Goal: Transaction & Acquisition: Purchase product/service

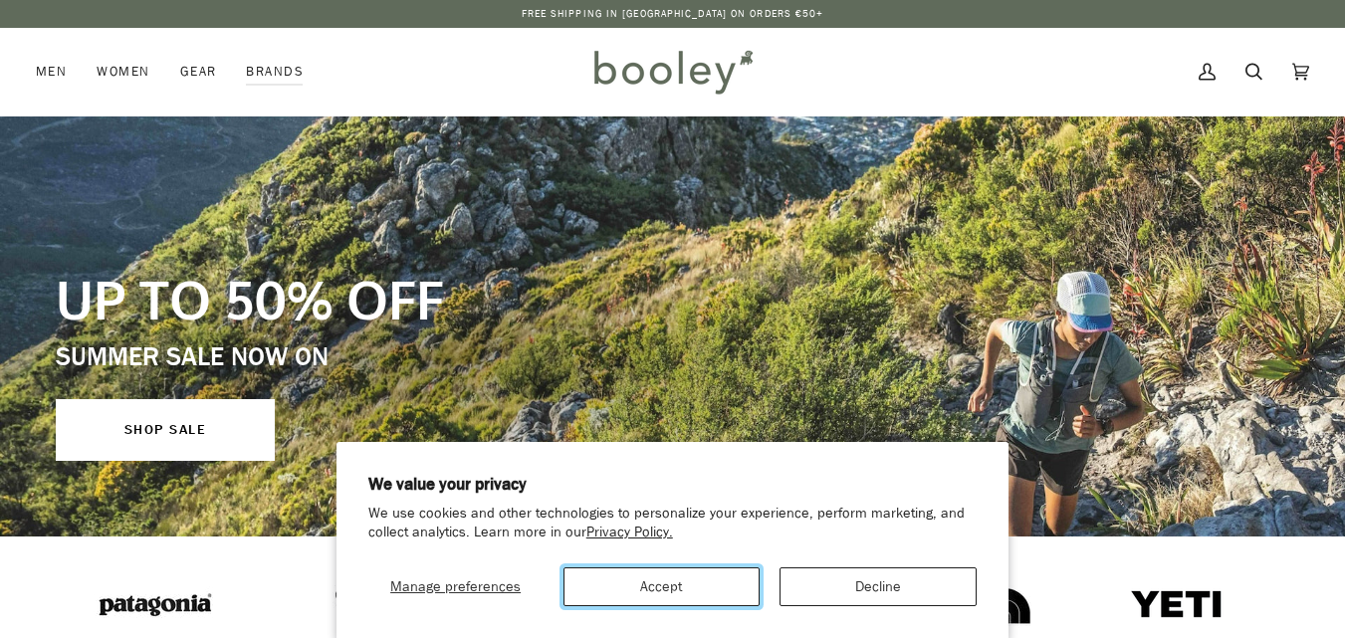
click at [696, 589] on button "Accept" at bounding box center [661, 586] width 197 height 39
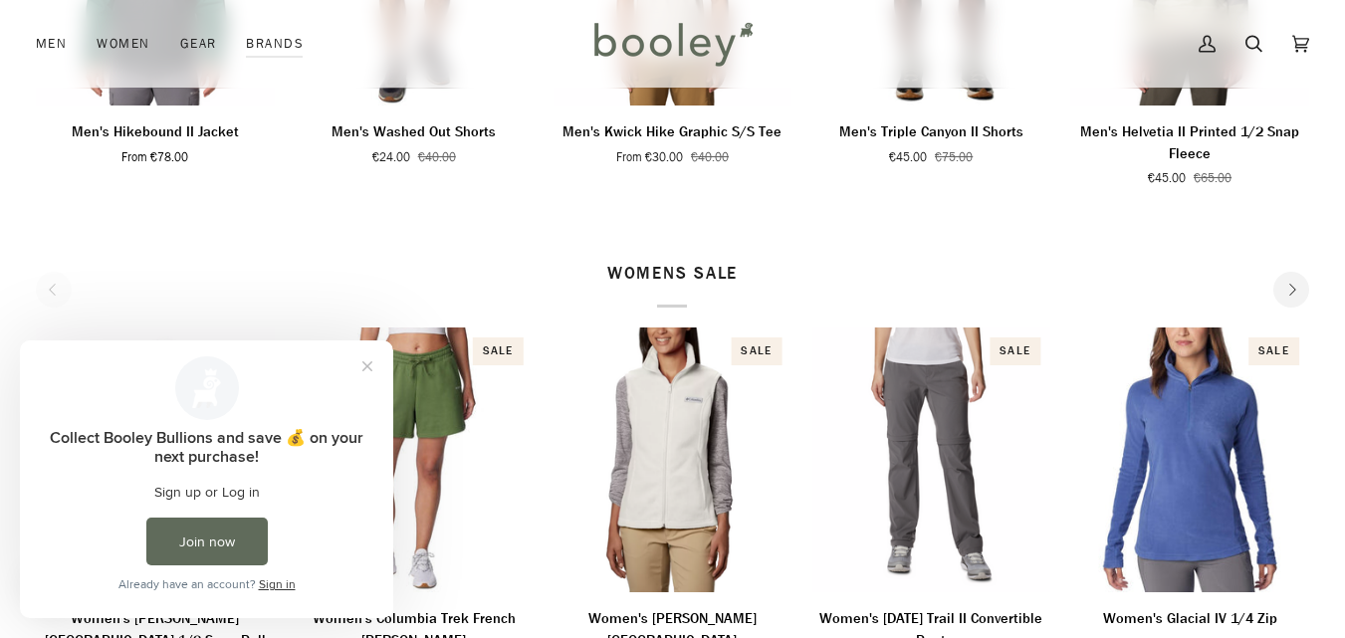
scroll to position [936, 0]
click at [369, 364] on button "Close prompt" at bounding box center [367, 366] width 36 height 36
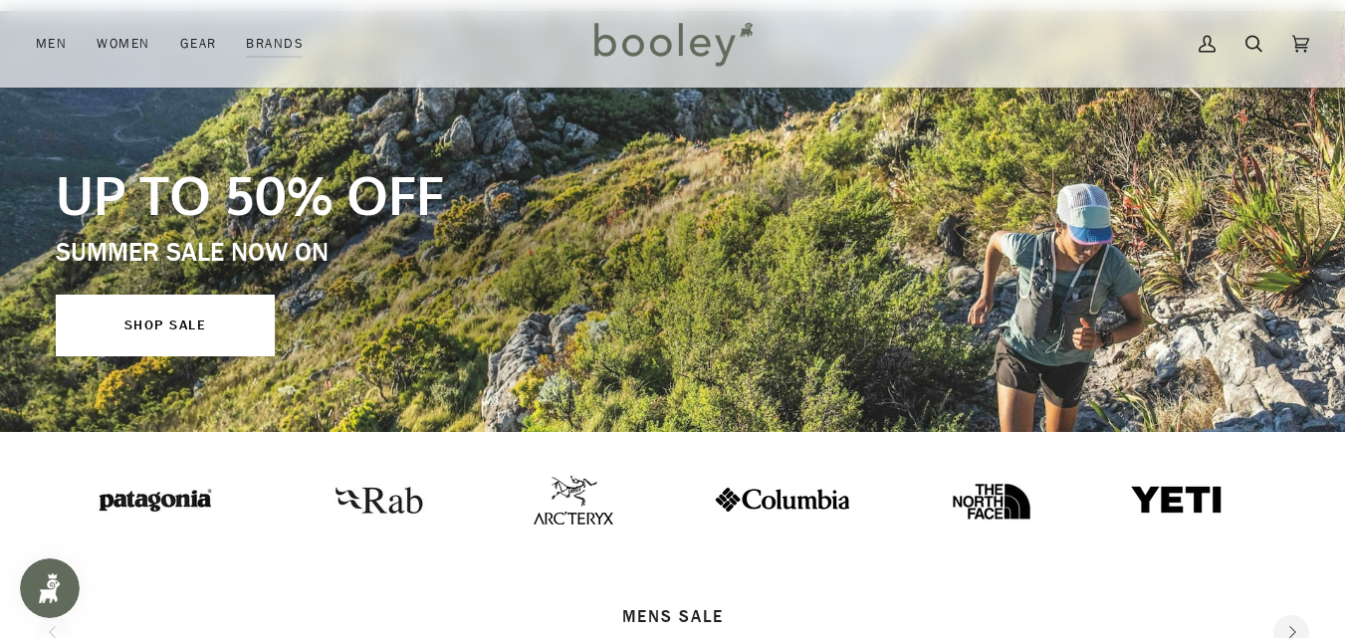
scroll to position [233, 0]
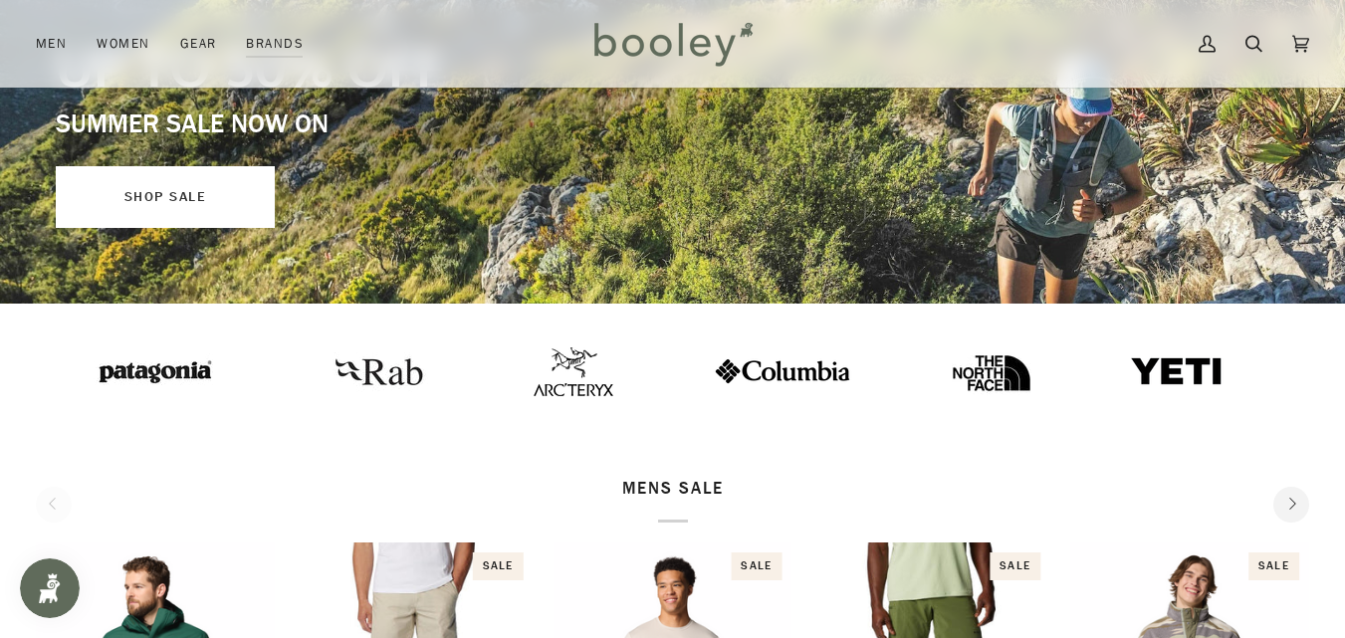
click at [145, 198] on link "SHOP SALE" at bounding box center [165, 197] width 219 height 62
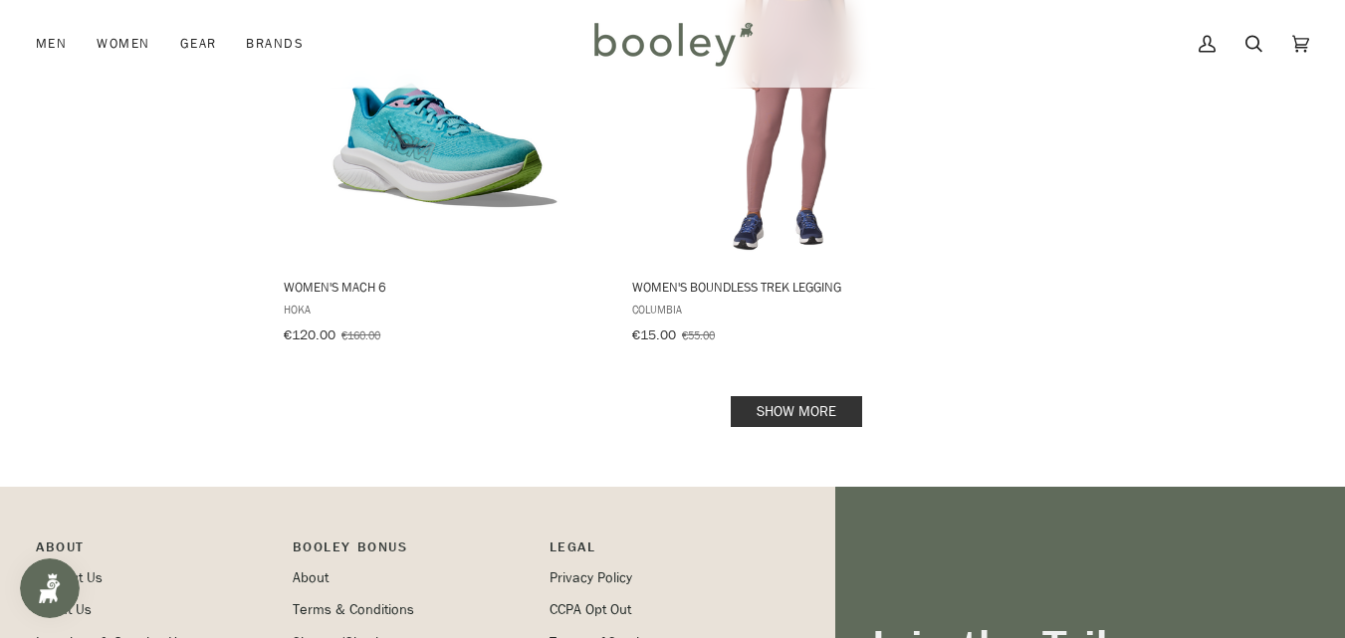
scroll to position [3214, 0]
click at [805, 395] on link "Show more" at bounding box center [796, 410] width 131 height 31
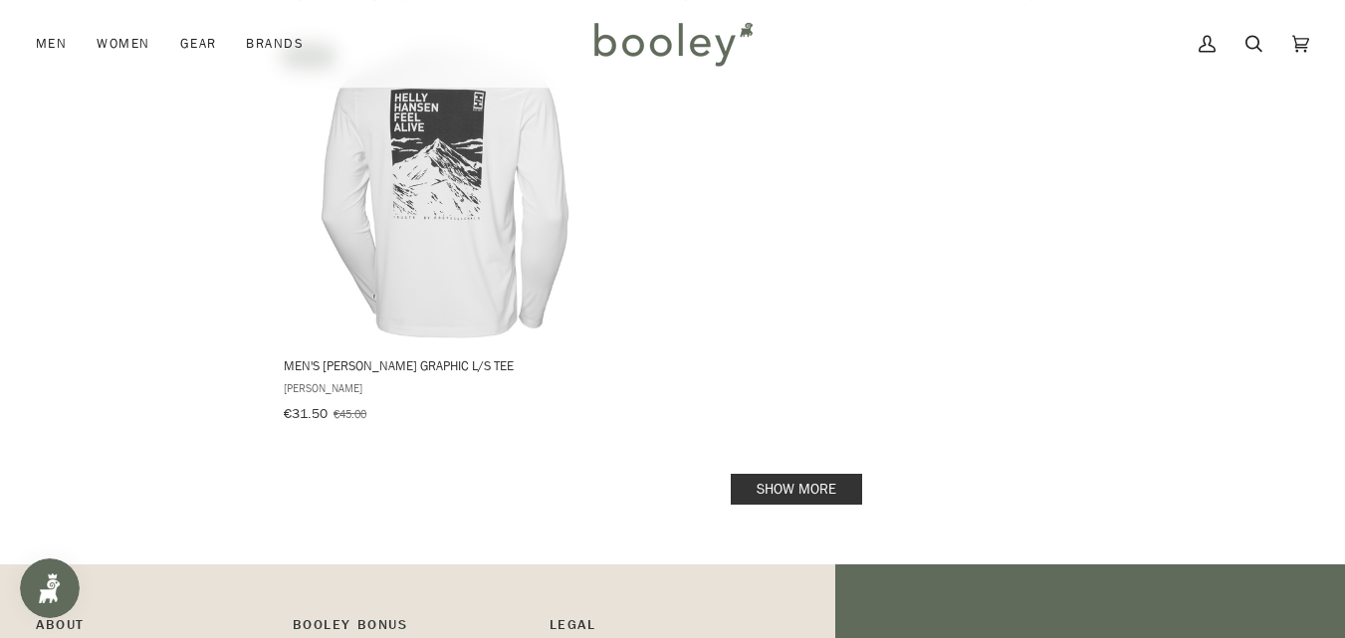
scroll to position [6059, 0]
click at [786, 473] on link "Show more" at bounding box center [796, 488] width 131 height 31
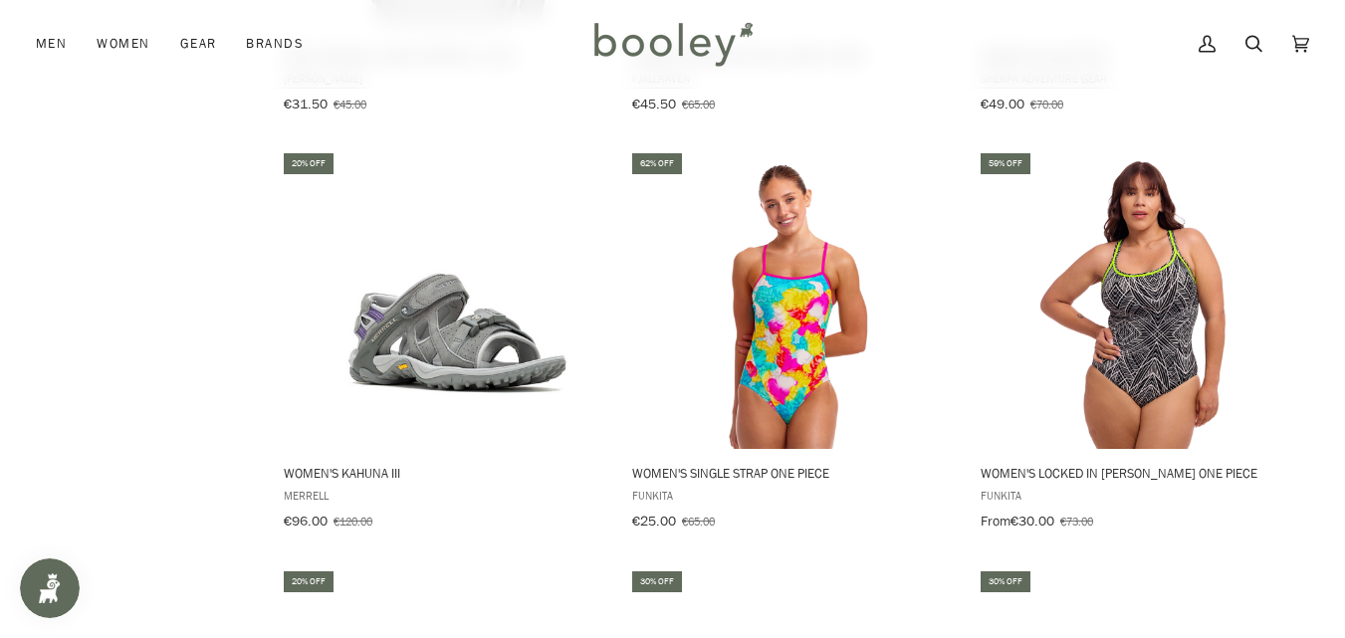
scroll to position [6298, 0]
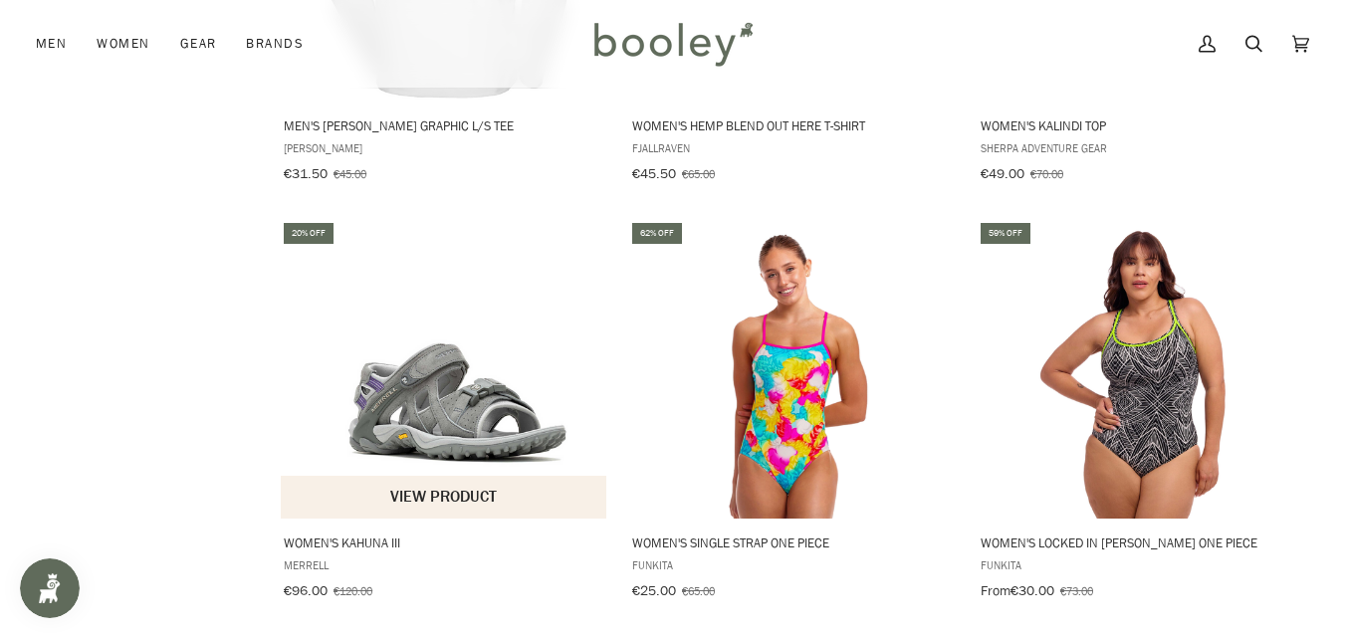
click at [440, 350] on img "Women's Kahuna III" at bounding box center [445, 369] width 299 height 299
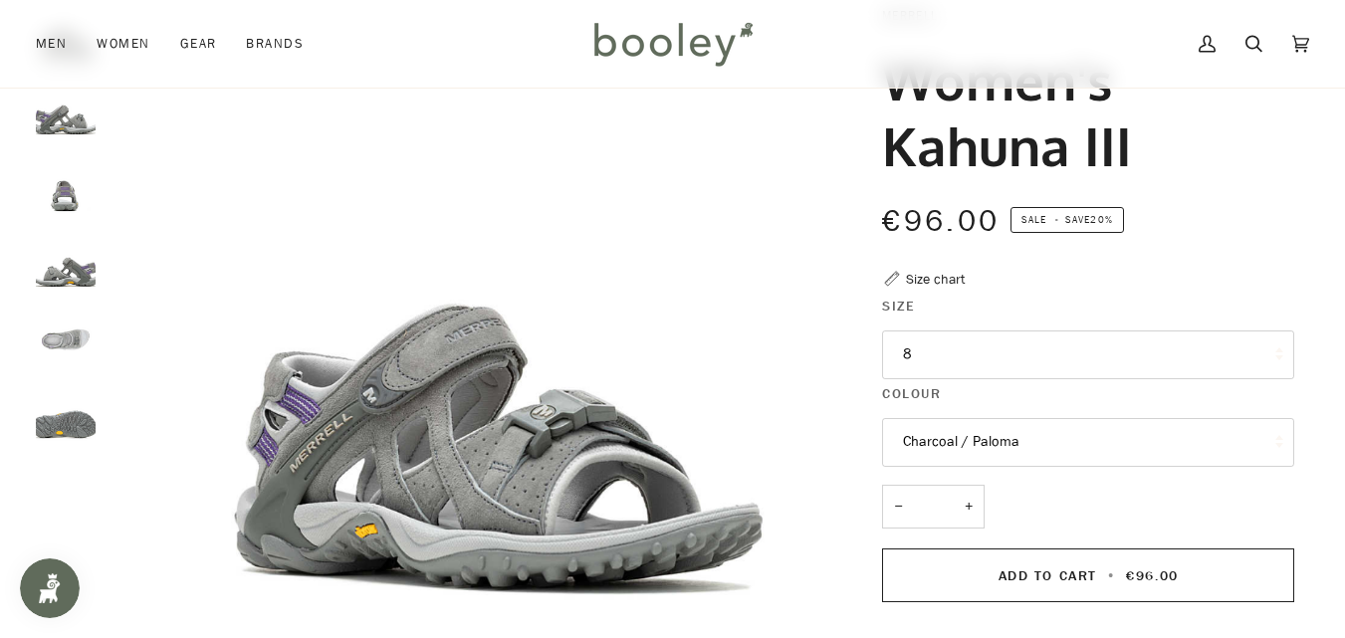
click at [918, 345] on button "8" at bounding box center [1088, 355] width 412 height 49
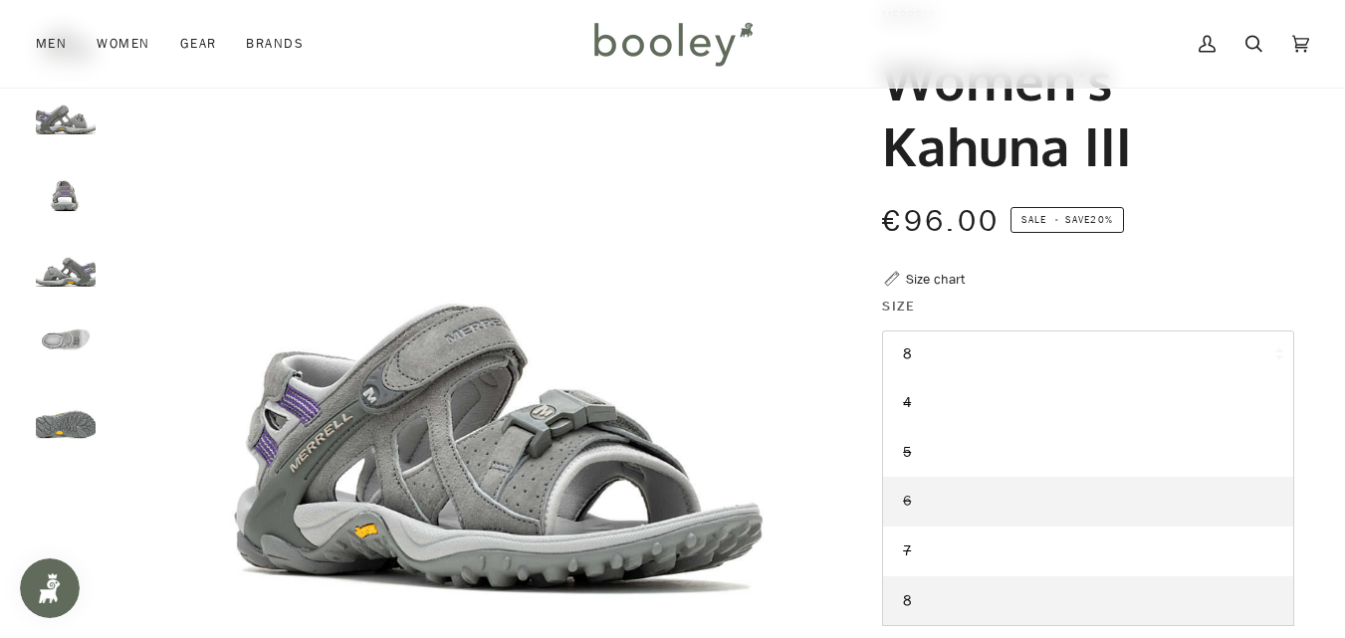
click at [914, 501] on link "6" at bounding box center [1088, 502] width 410 height 50
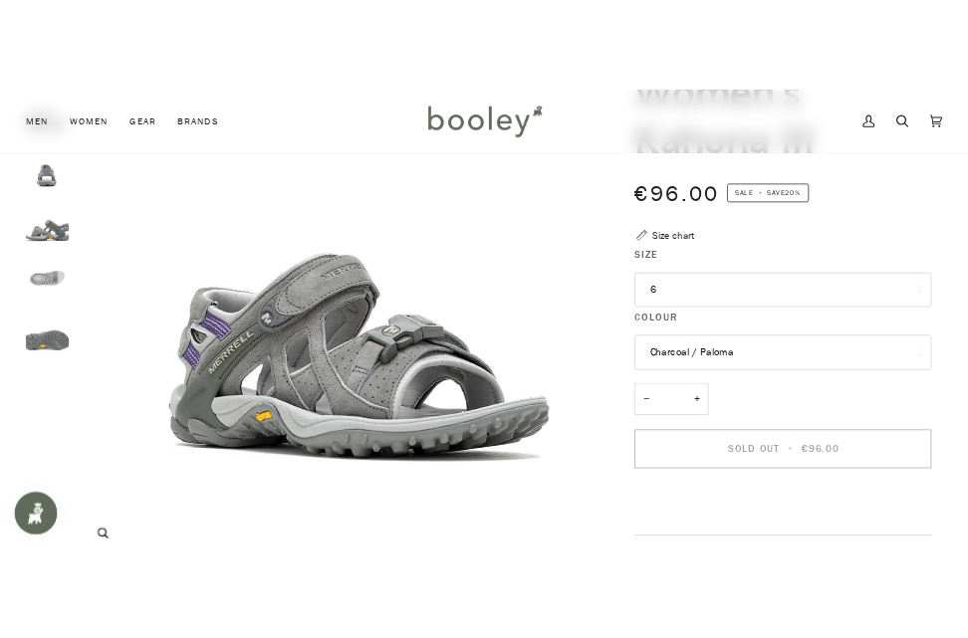
scroll to position [207, 0]
